Goal: Task Accomplishment & Management: Manage account settings

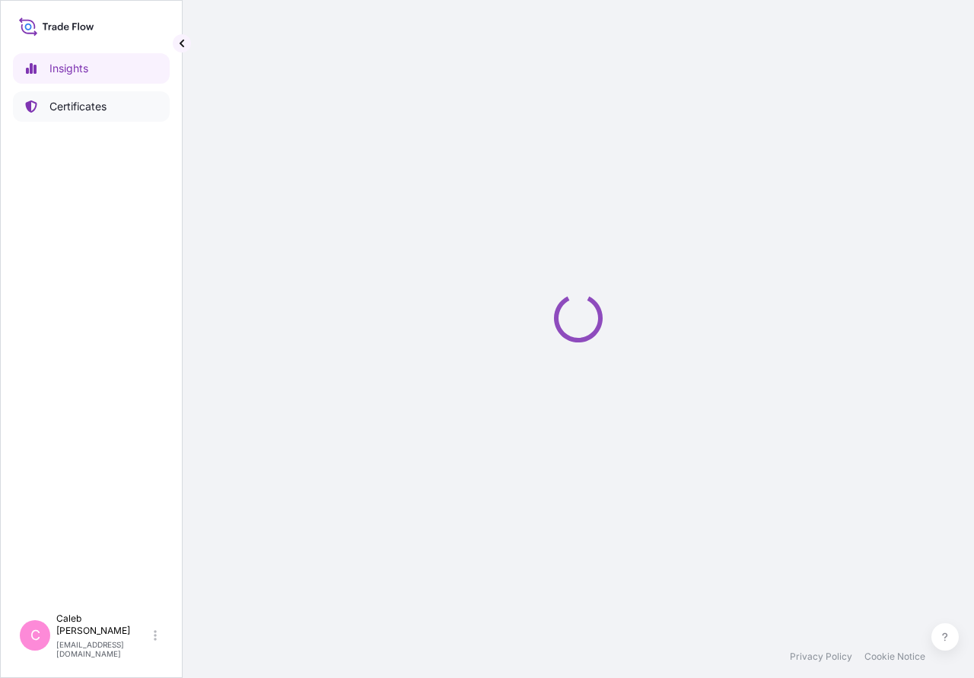
select select "2025"
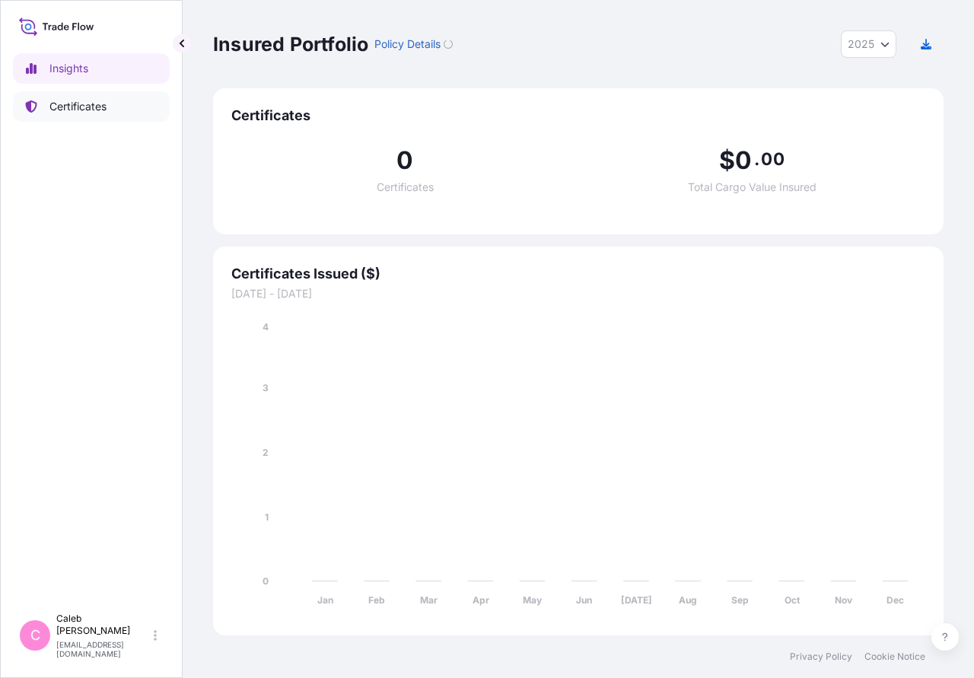
click at [83, 114] on link "Certificates" at bounding box center [91, 106] width 157 height 30
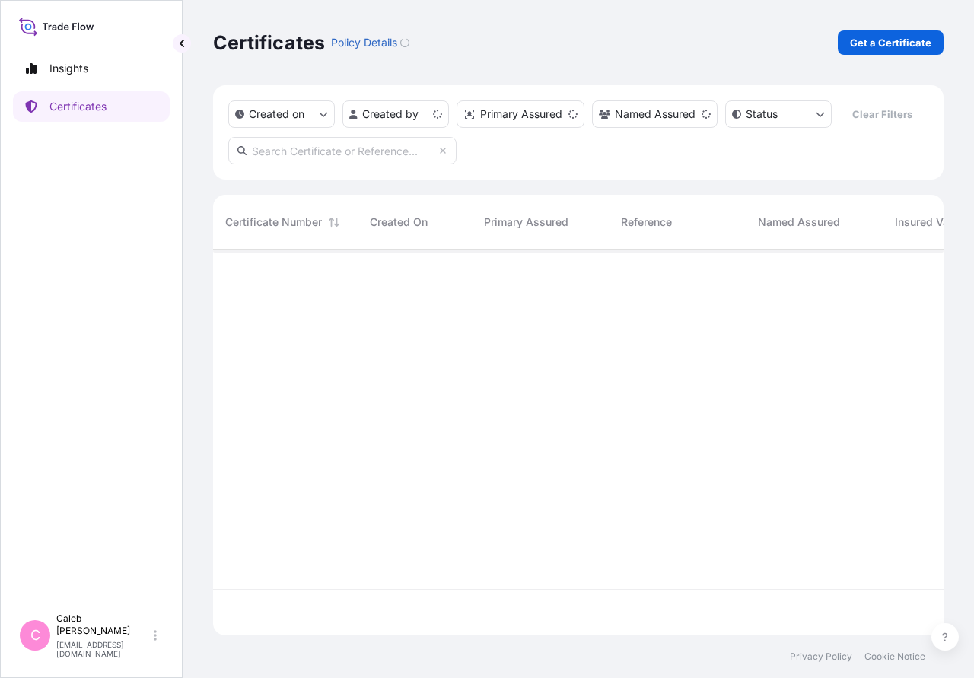
scroll to position [394, 730]
click at [307, 148] on input "text" at bounding box center [342, 150] width 228 height 27
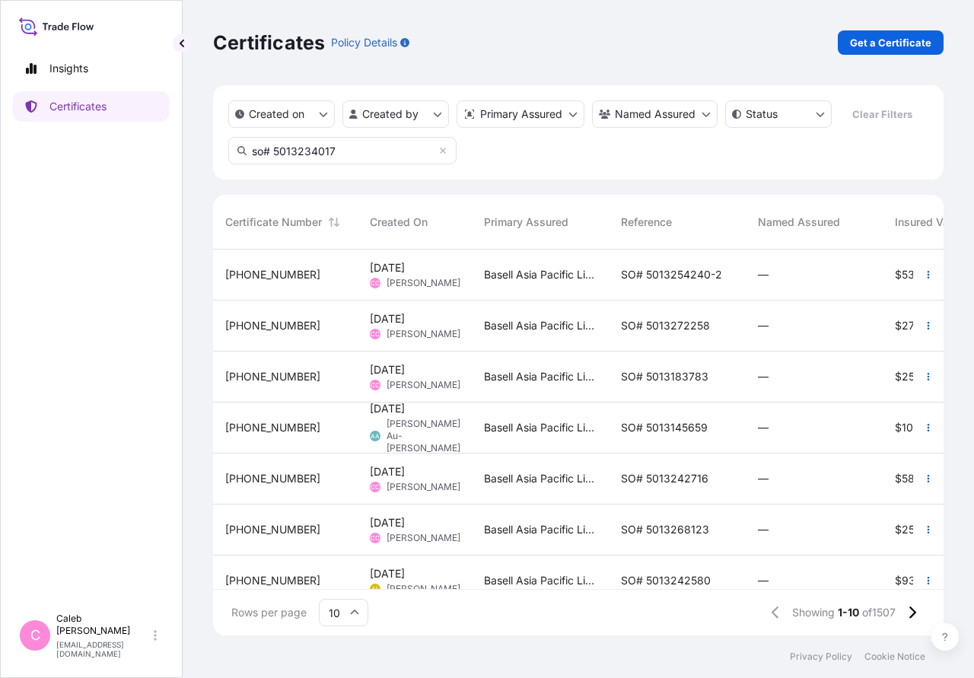
click at [313, 145] on input "so# 5013234017" at bounding box center [342, 150] width 228 height 27
click at [376, 153] on input "so# 5013234017" at bounding box center [342, 150] width 228 height 27
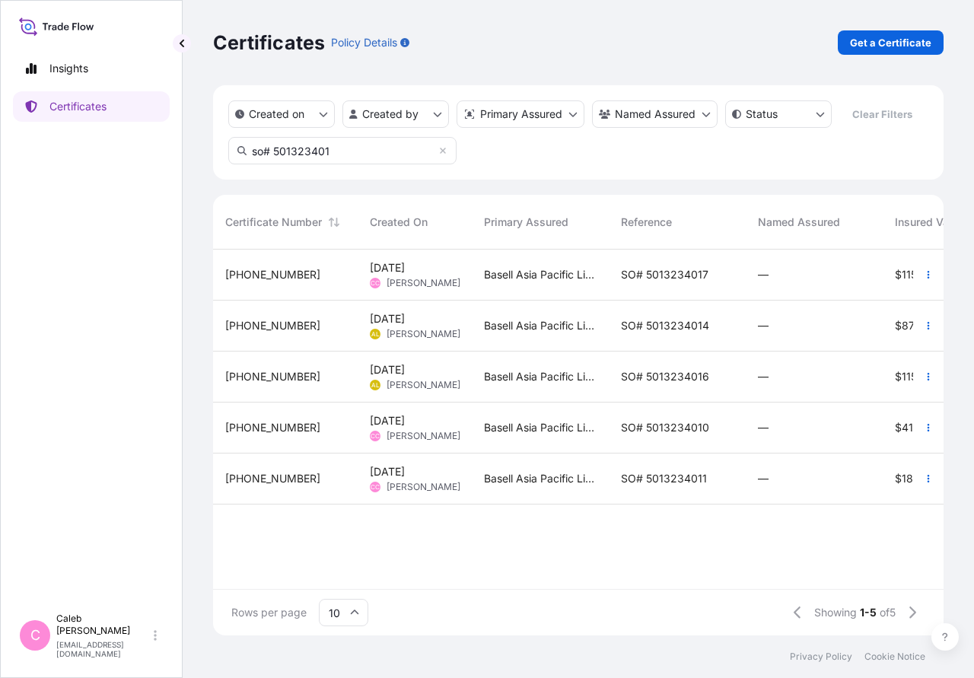
type input "so# 501323401"
click at [640, 276] on span "SO# 5013234017" at bounding box center [664, 274] width 87 height 15
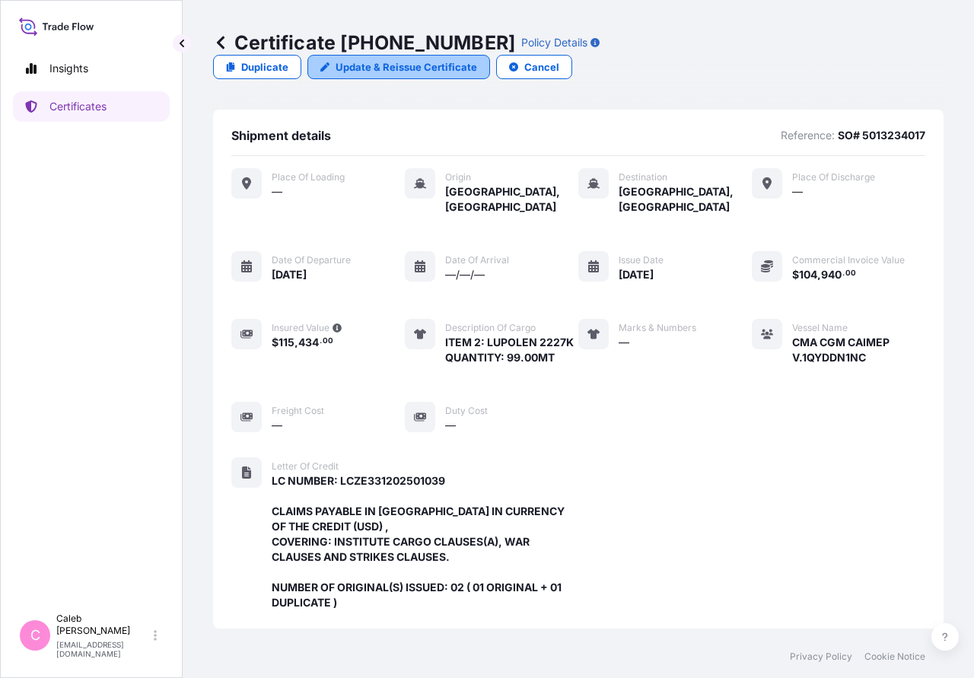
click at [329, 62] on icon at bounding box center [324, 66] width 9 height 9
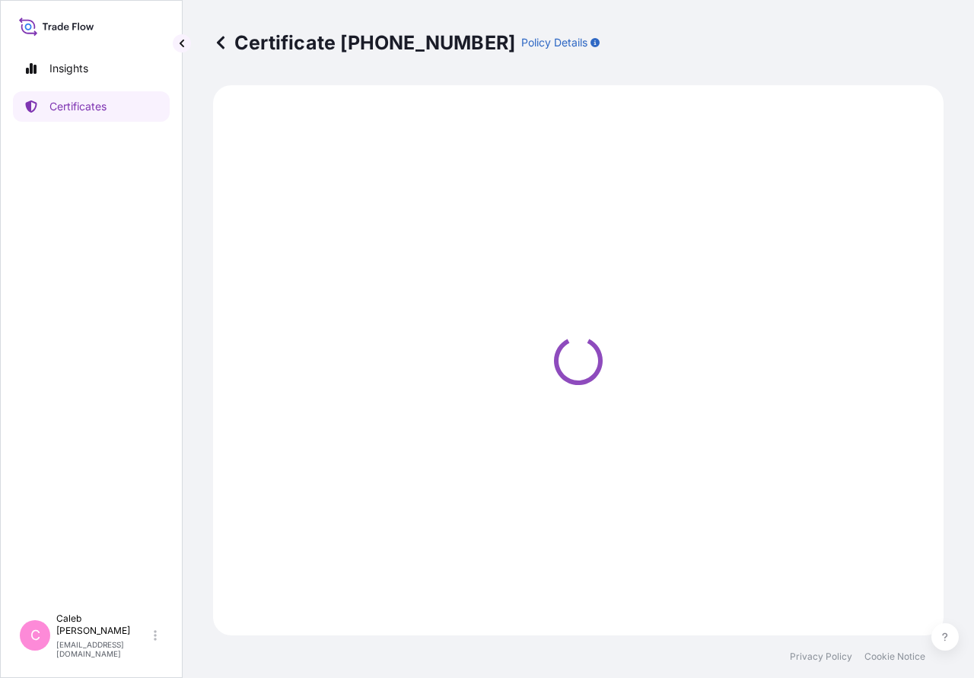
select select "Sea"
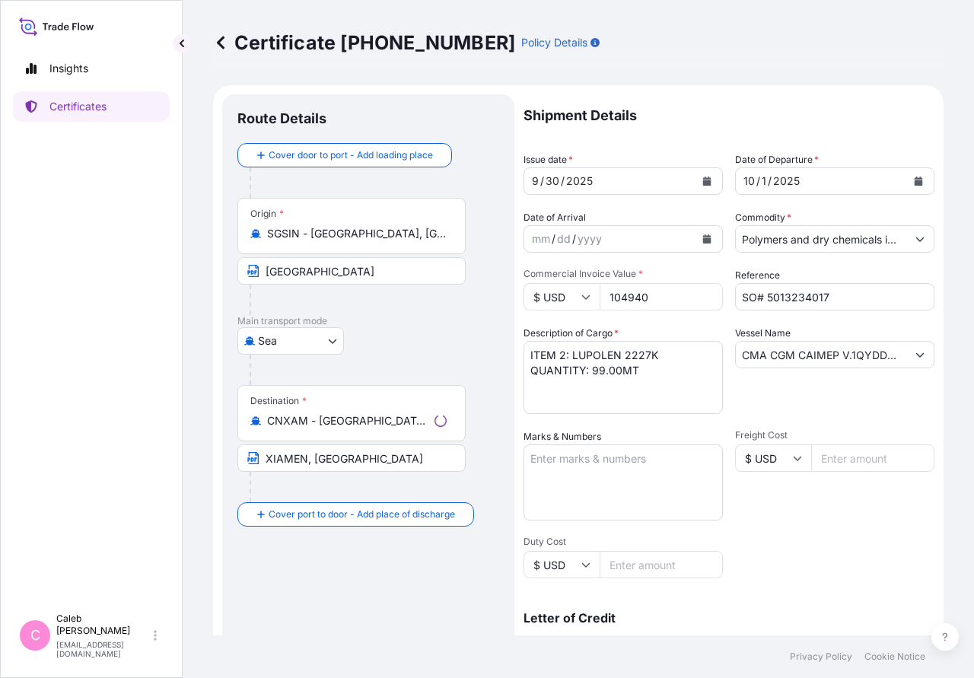
select select "32034"
click at [674, 143] on div "Shipment Details Issue date * [DATE] Date of Departure * [DATE] Date of Arrival…" at bounding box center [728, 514] width 411 height 840
click at [913, 187] on button "Calendar" at bounding box center [918, 181] width 24 height 24
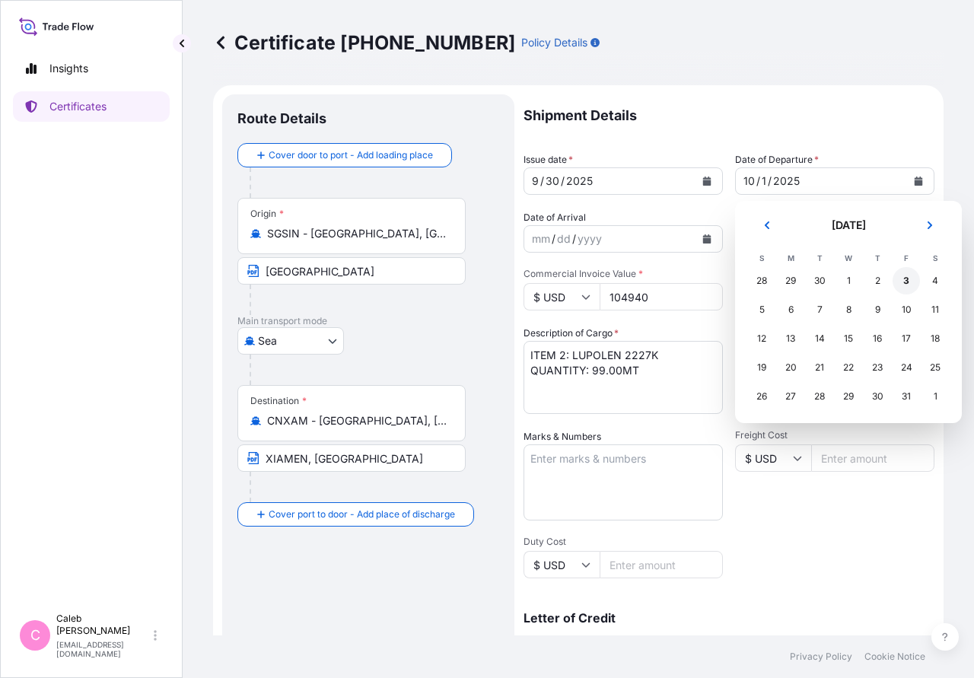
click at [907, 284] on div "3" at bounding box center [905, 280] width 27 height 27
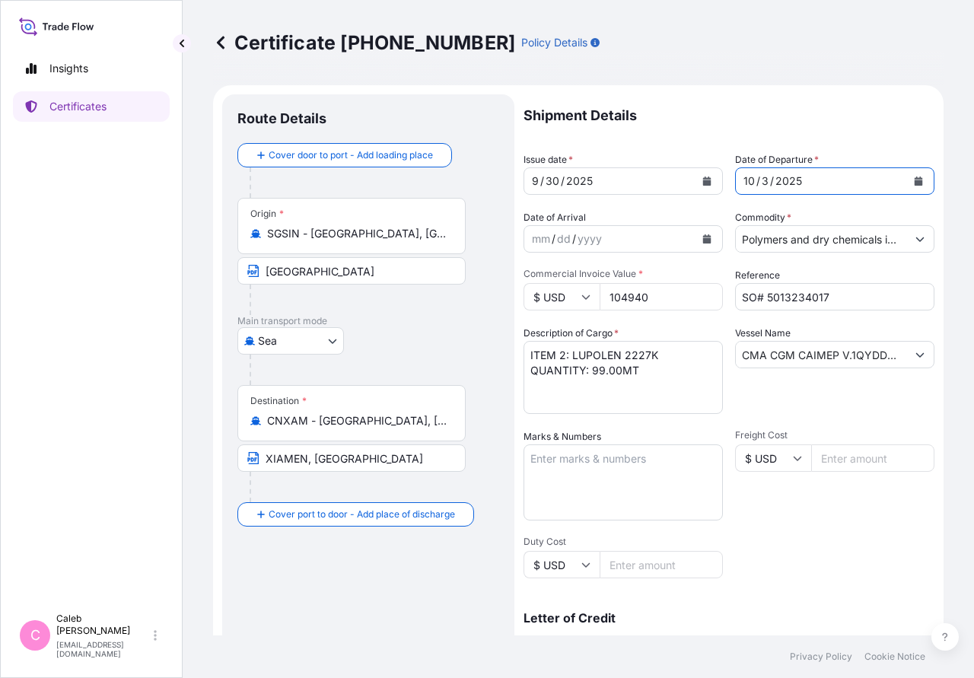
click at [709, 180] on icon "Calendar" at bounding box center [706, 180] width 9 height 9
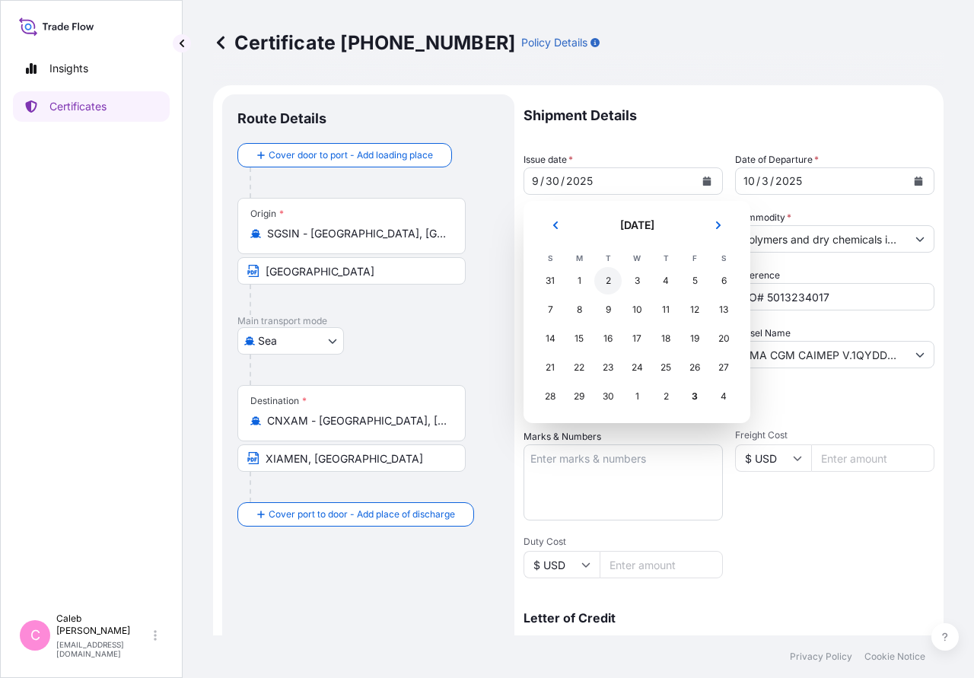
click at [608, 283] on div "2" at bounding box center [607, 280] width 27 height 27
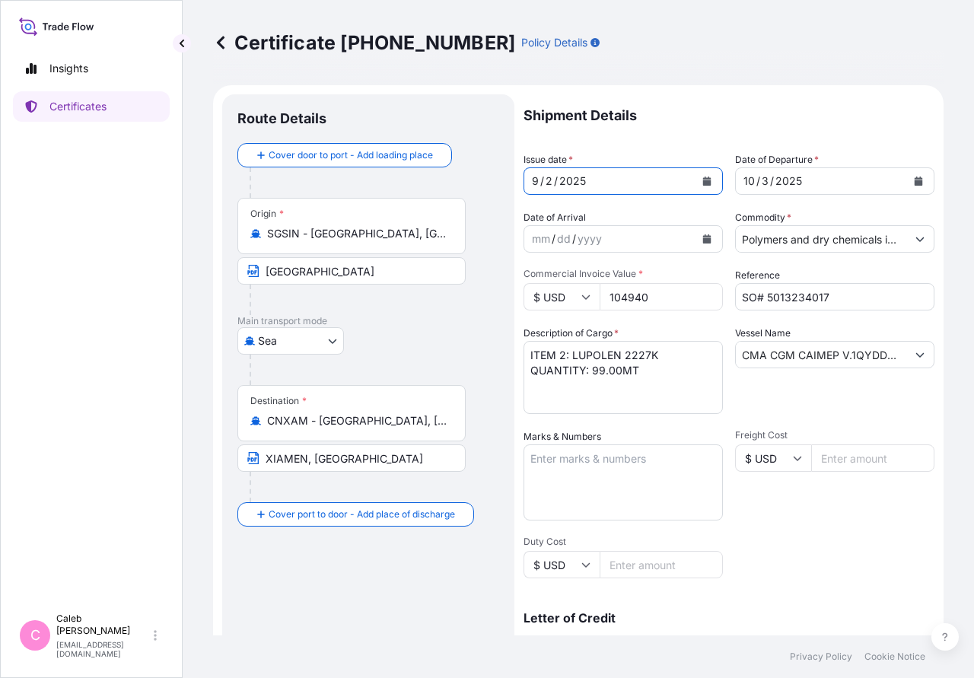
click at [708, 182] on icon "Calendar" at bounding box center [707, 180] width 8 height 9
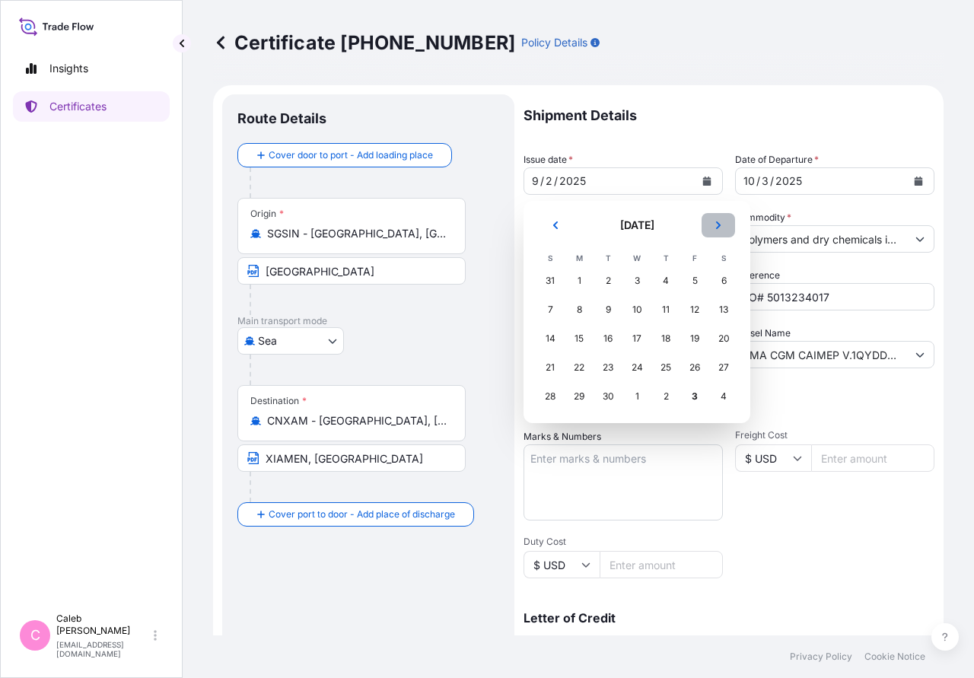
click at [716, 226] on icon "Next" at bounding box center [717, 225] width 9 height 9
click at [663, 281] on div "2" at bounding box center [665, 280] width 27 height 27
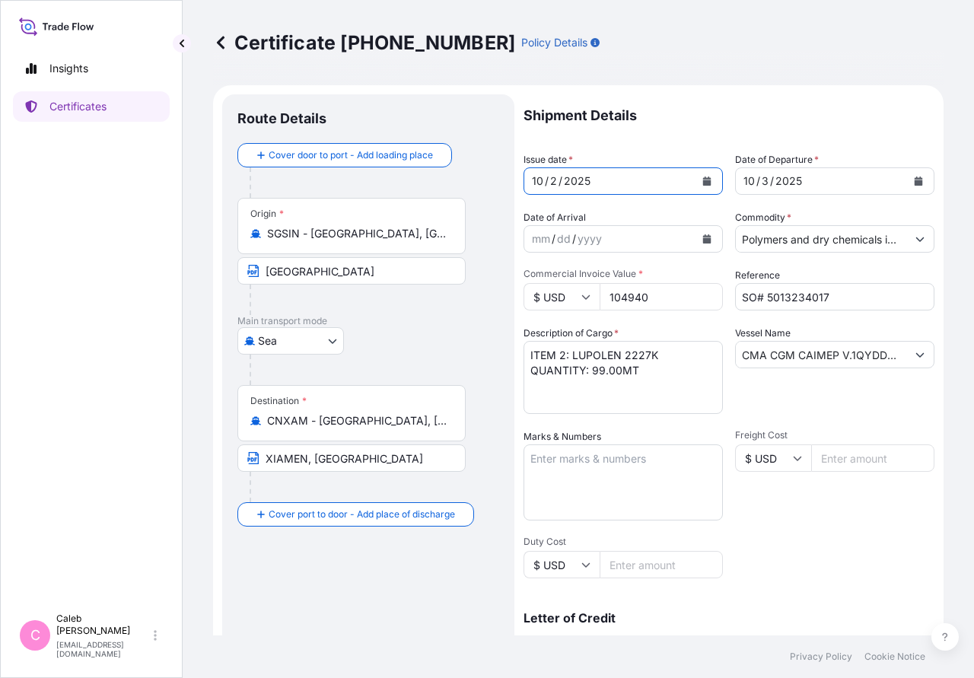
scroll to position [342, 0]
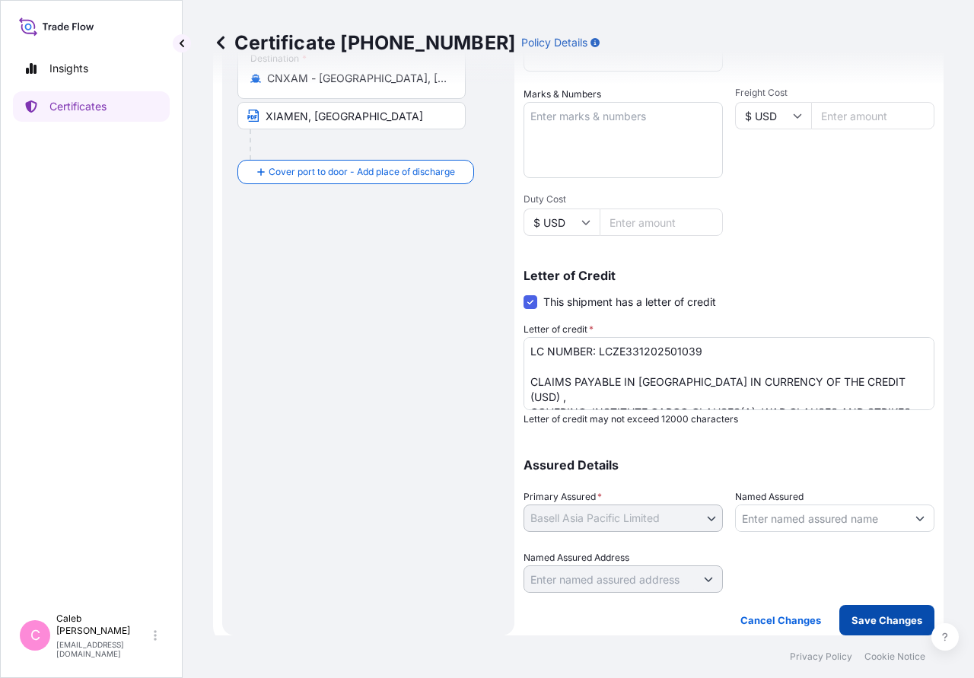
click at [892, 618] on p "Save Changes" at bounding box center [886, 619] width 71 height 15
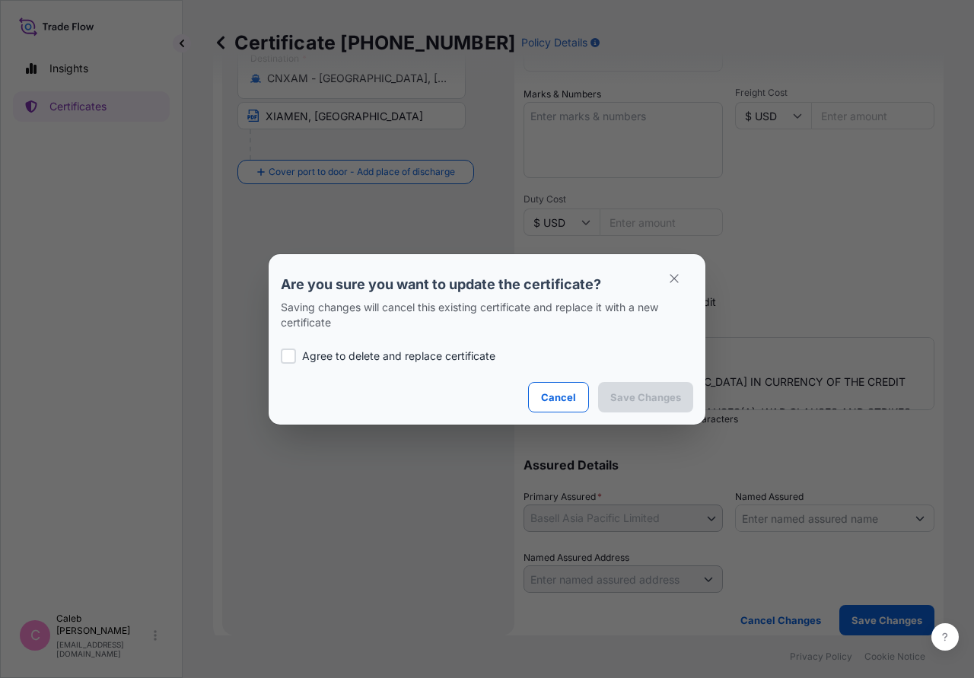
click at [316, 354] on p "Agree to delete and replace certificate" at bounding box center [398, 355] width 193 height 15
checkbox input "true"
click at [650, 405] on button "Save Changes" at bounding box center [645, 397] width 95 height 30
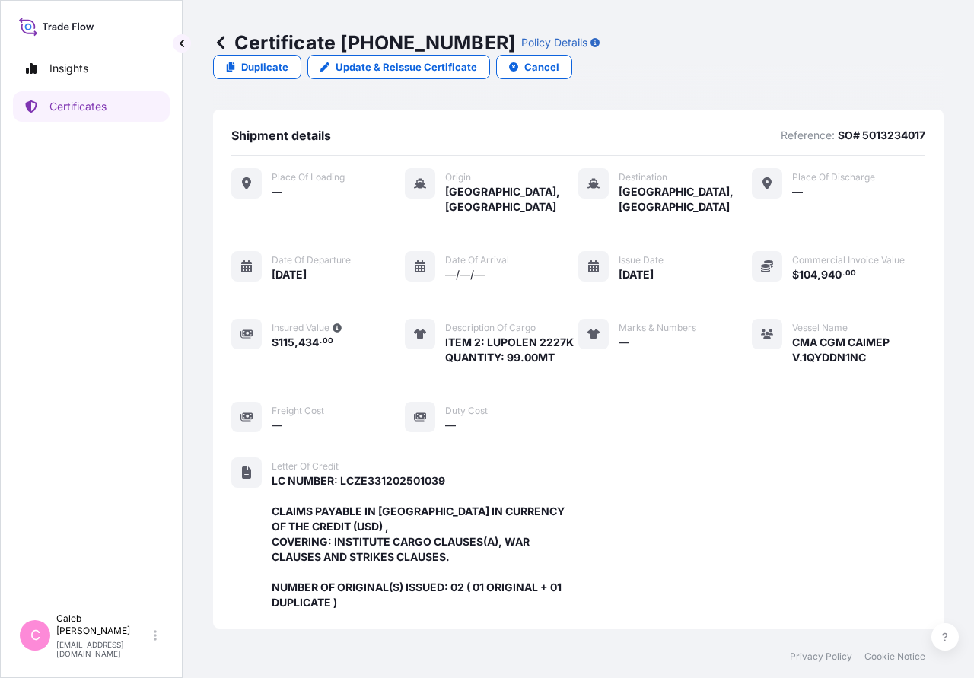
scroll to position [431, 0]
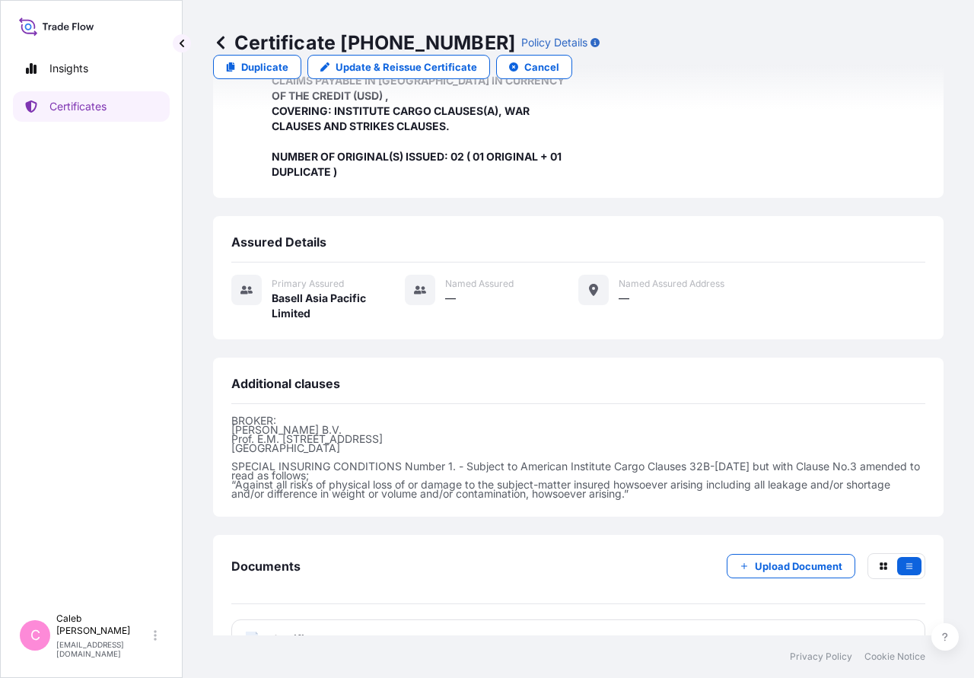
click at [314, 631] on span "Certificate" at bounding box center [299, 638] width 55 height 15
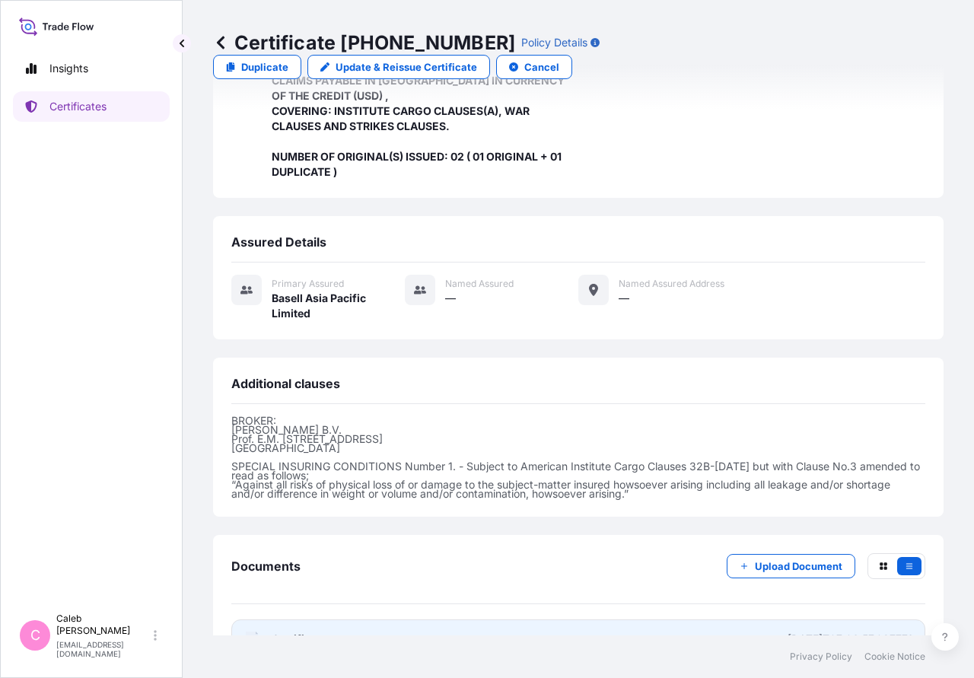
click at [297, 631] on span "Certificate" at bounding box center [299, 638] width 55 height 15
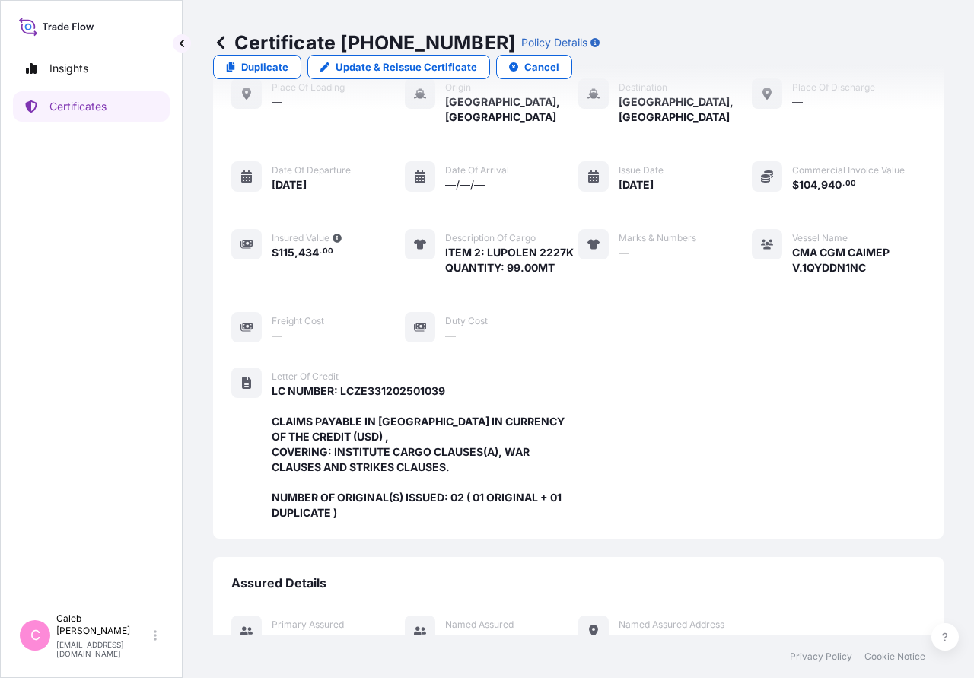
scroll to position [65, 0]
